Goal: Task Accomplishment & Management: Complete application form

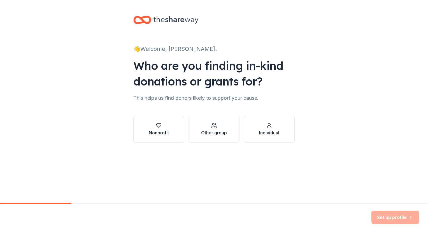
click at [164, 118] on button "Nonprofit" at bounding box center [158, 129] width 51 height 27
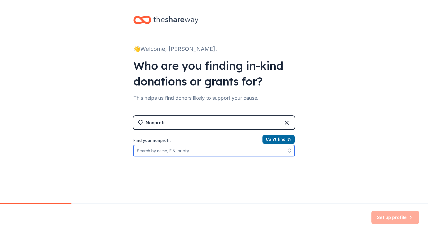
click at [177, 149] on input "Find your nonprofit" at bounding box center [213, 150] width 161 height 11
type input "Kankakee County Domestic"
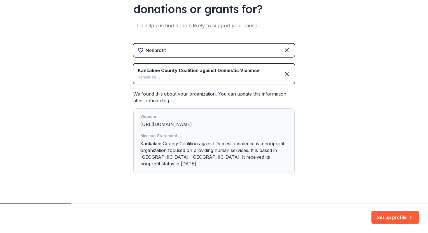
scroll to position [75, 0]
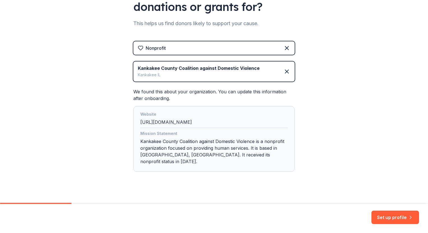
click at [211, 151] on div "Mission Statement Kankakee County Coalition against Domestic Violence is a nonp…" at bounding box center [213, 148] width 147 height 37
click at [382, 214] on button "Set up profile" at bounding box center [395, 217] width 48 height 13
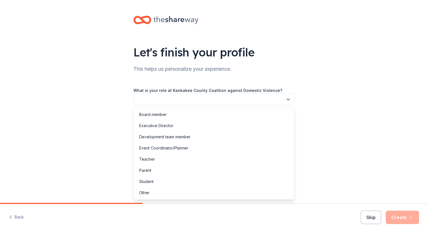
click at [217, 95] on button "button" at bounding box center [213, 100] width 161 height 12
click at [195, 138] on div "Development team member" at bounding box center [214, 137] width 158 height 11
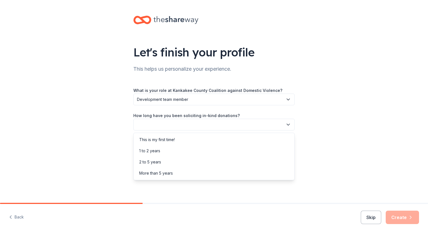
click at [178, 126] on button "button" at bounding box center [213, 125] width 161 height 12
click at [170, 171] on div "More than 5 years" at bounding box center [156, 173] width 34 height 7
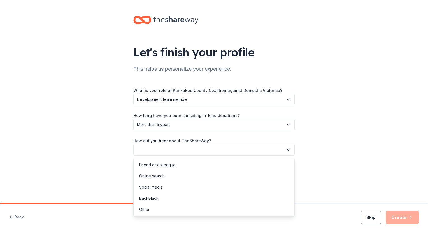
click at [180, 148] on button "button" at bounding box center [213, 150] width 161 height 12
click at [172, 173] on div "Online search" at bounding box center [214, 176] width 158 height 11
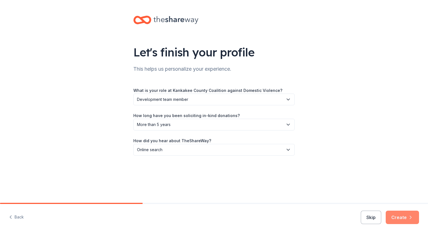
click at [404, 218] on button "Create" at bounding box center [402, 217] width 33 height 13
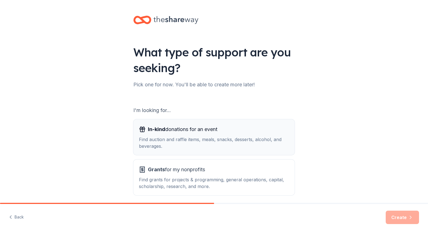
click at [258, 148] on div "Find auction and raffle items, meals, snacks, desserts, alcohol, and beverages." at bounding box center [214, 142] width 150 height 13
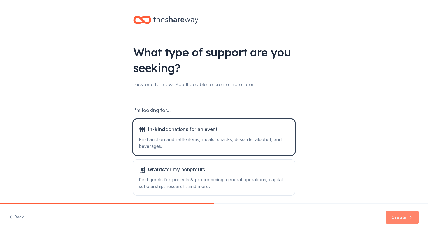
click at [407, 218] on button "Create" at bounding box center [402, 217] width 33 height 13
